Goal: Task Accomplishment & Management: Use online tool/utility

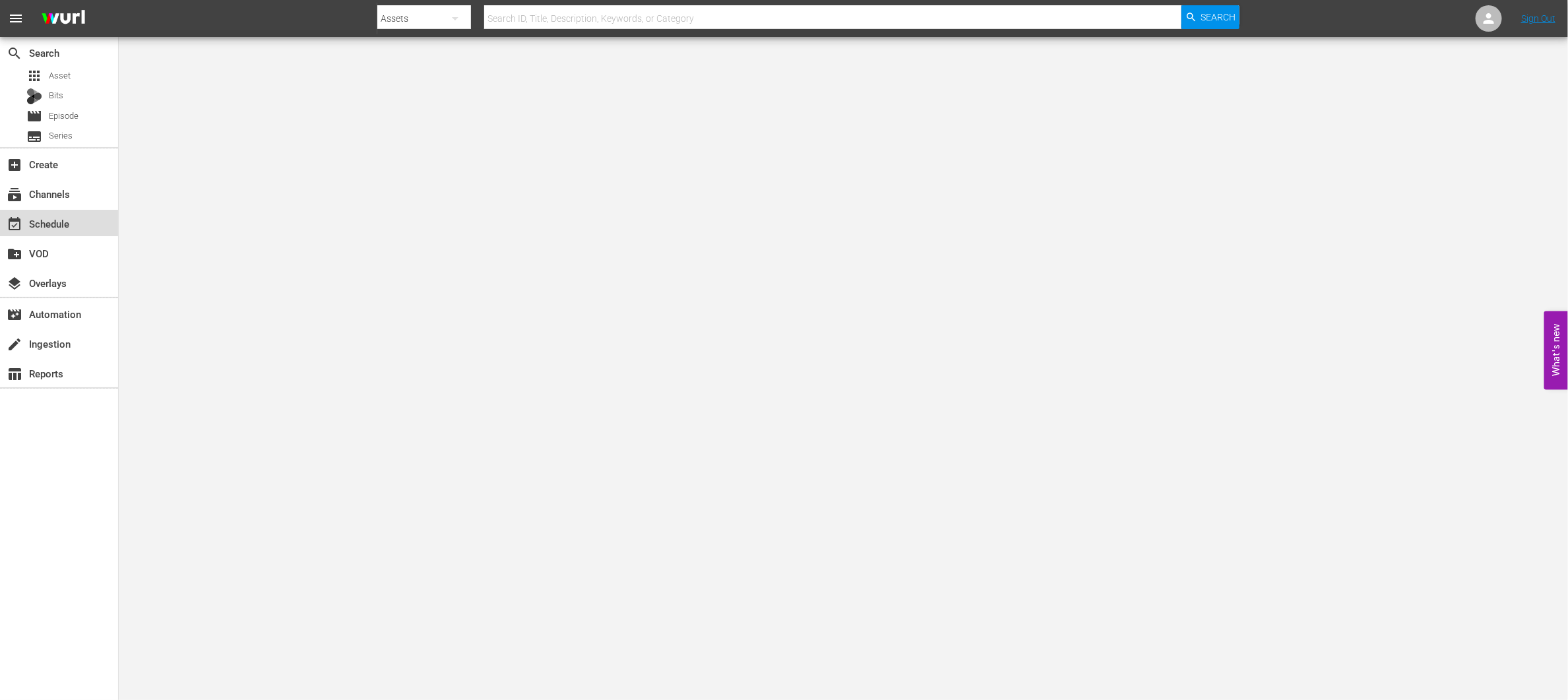
click at [81, 224] on div "event_available Schedule" at bounding box center [59, 223] width 118 height 26
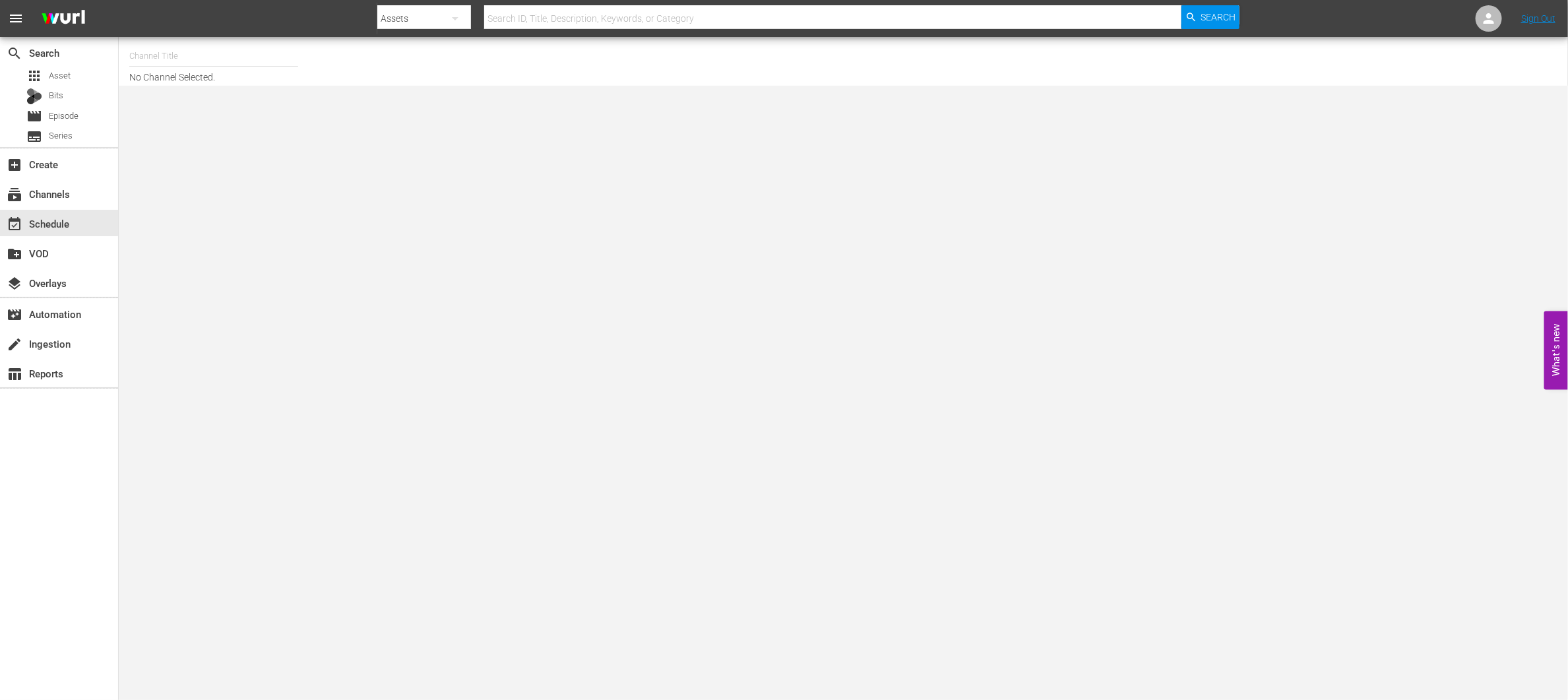
click at [198, 52] on input "text" at bounding box center [214, 56] width 169 height 32
click at [175, 98] on div "Made It Myself TV (1876 - tricoast_tv_madeitmyselftv_1)" at bounding box center [310, 93] width 342 height 32
type input "Made It Myself TV (1876 - tricoast_tv_madeitmyselftv_1)"
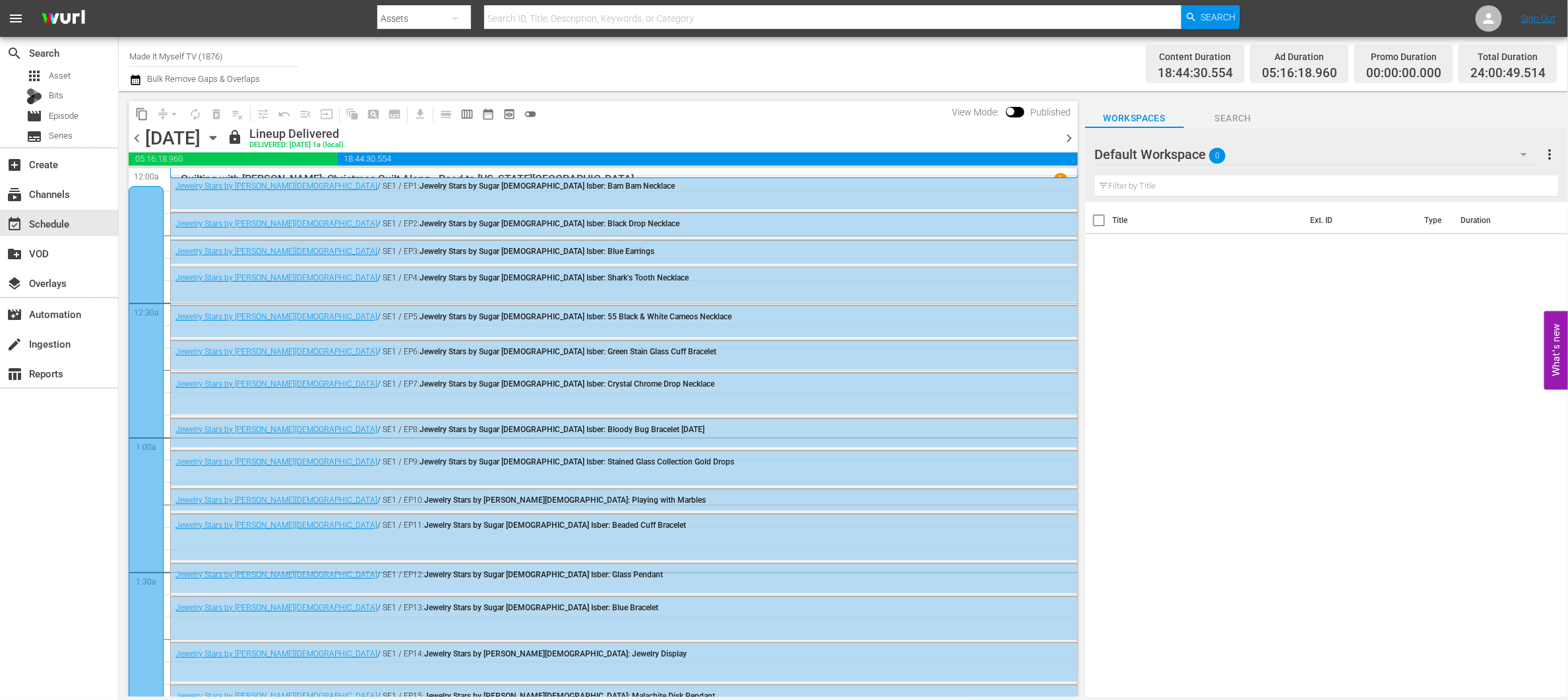
click at [1061, 139] on span "chevron_right" at bounding box center [1069, 138] width 16 height 16
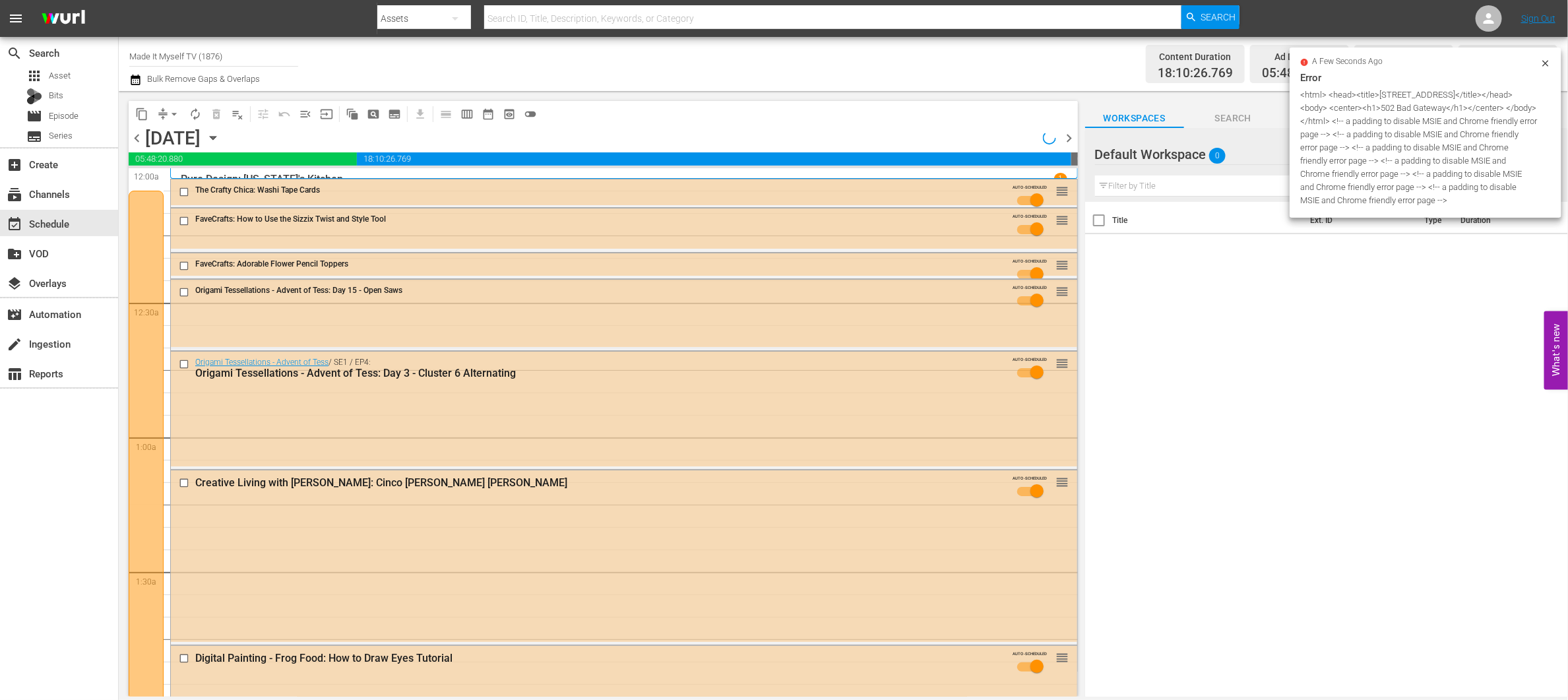
click at [1061, 138] on span "chevron_right" at bounding box center [1069, 138] width 16 height 16
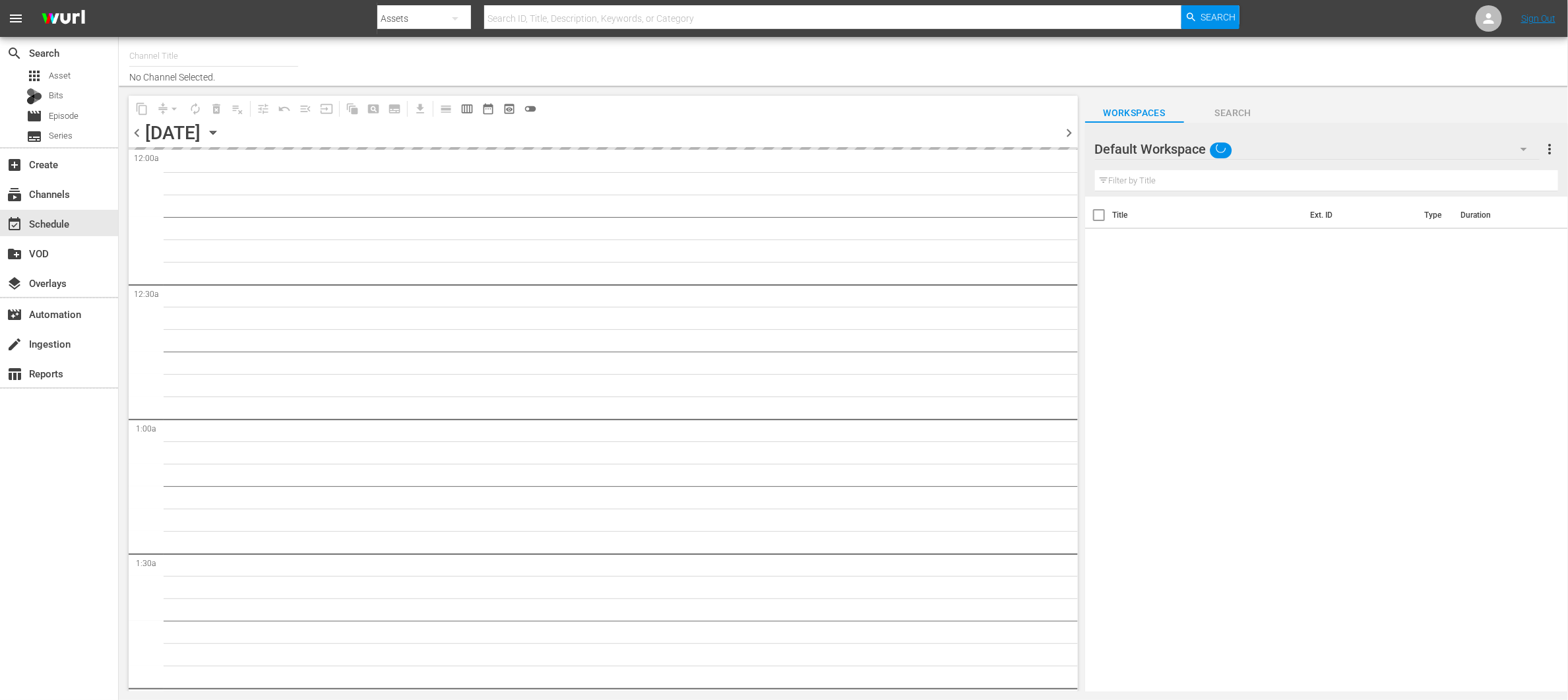
type input "Made It Myself TV (1876)"
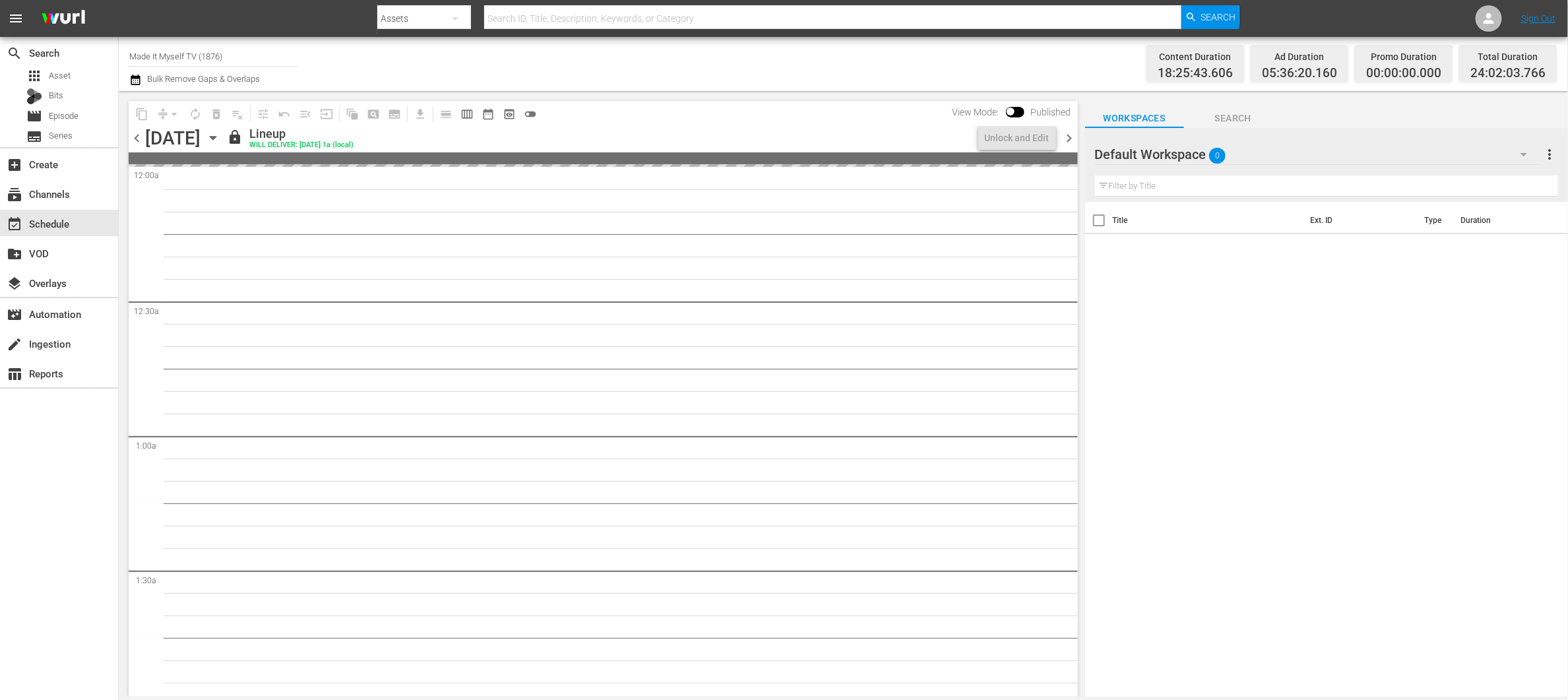
click at [639, 108] on div "content_copy compress arrow_drop_down autorenew_outlined delete_forever_outline…" at bounding box center [603, 113] width 949 height 26
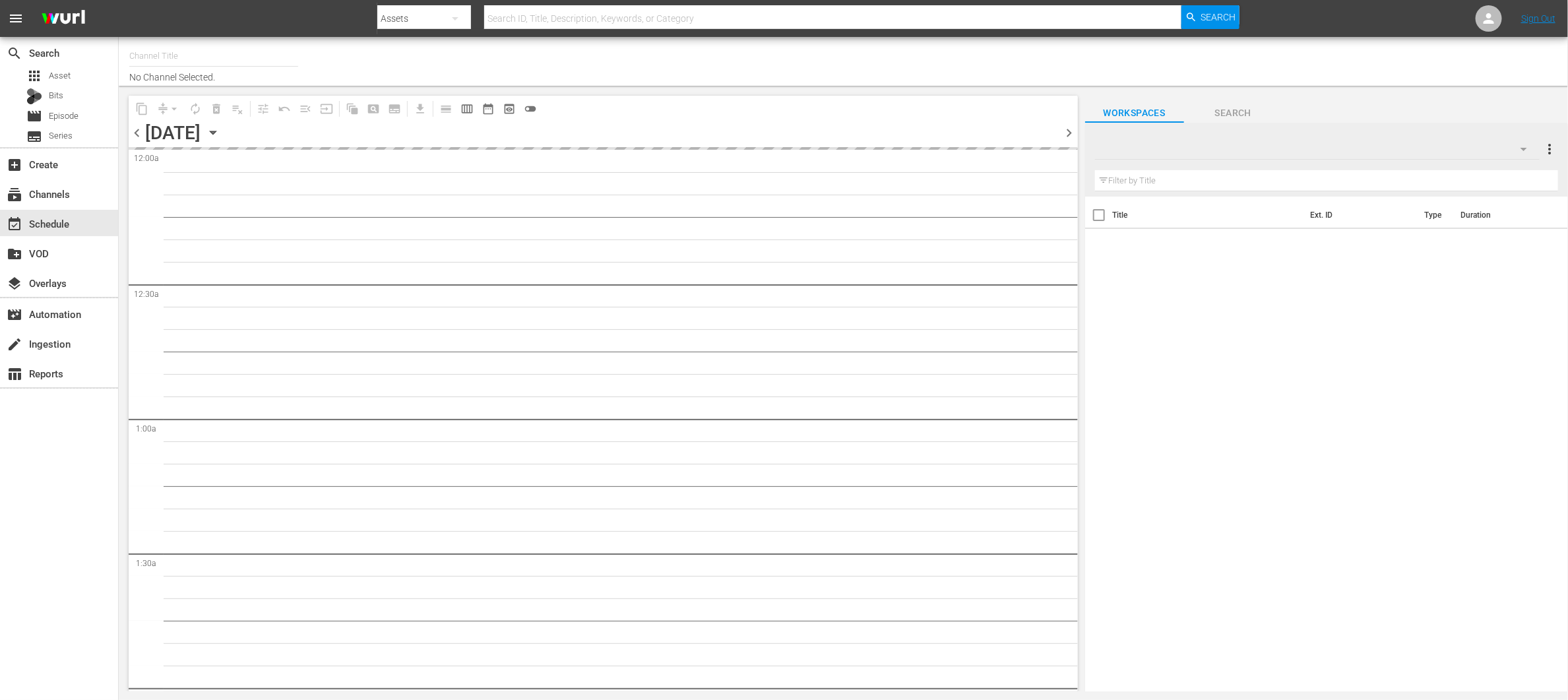
type input "Made It Myself TV (1876)"
